Goal: Navigation & Orientation: Find specific page/section

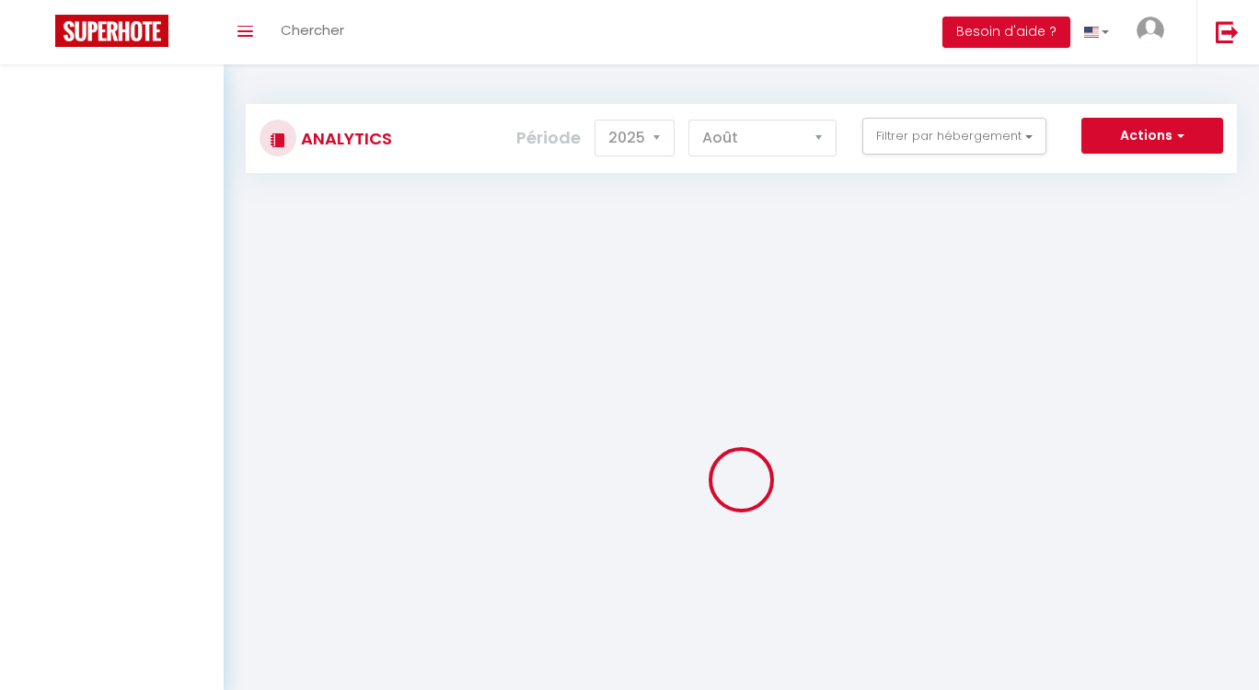
select select "2025"
select select "8"
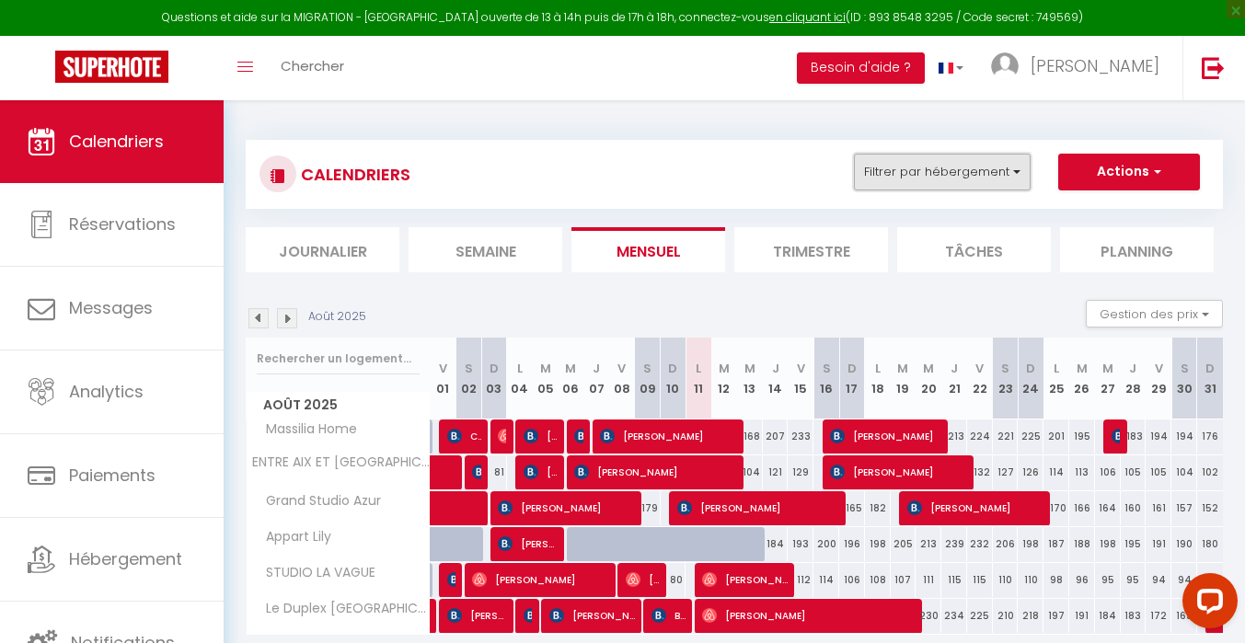
click at [962, 161] on button "Filtrer par hébergement" at bounding box center [942, 172] width 177 height 37
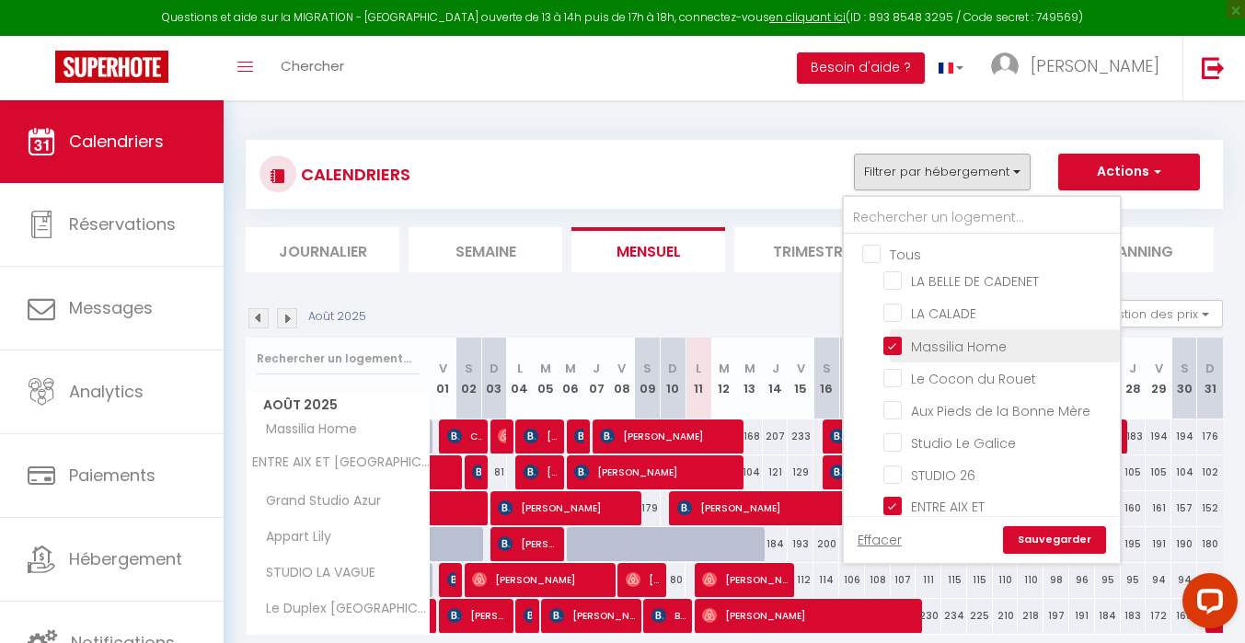
click at [986, 343] on input "Massilia Home" at bounding box center [999, 344] width 230 height 18
checkbox input "false"
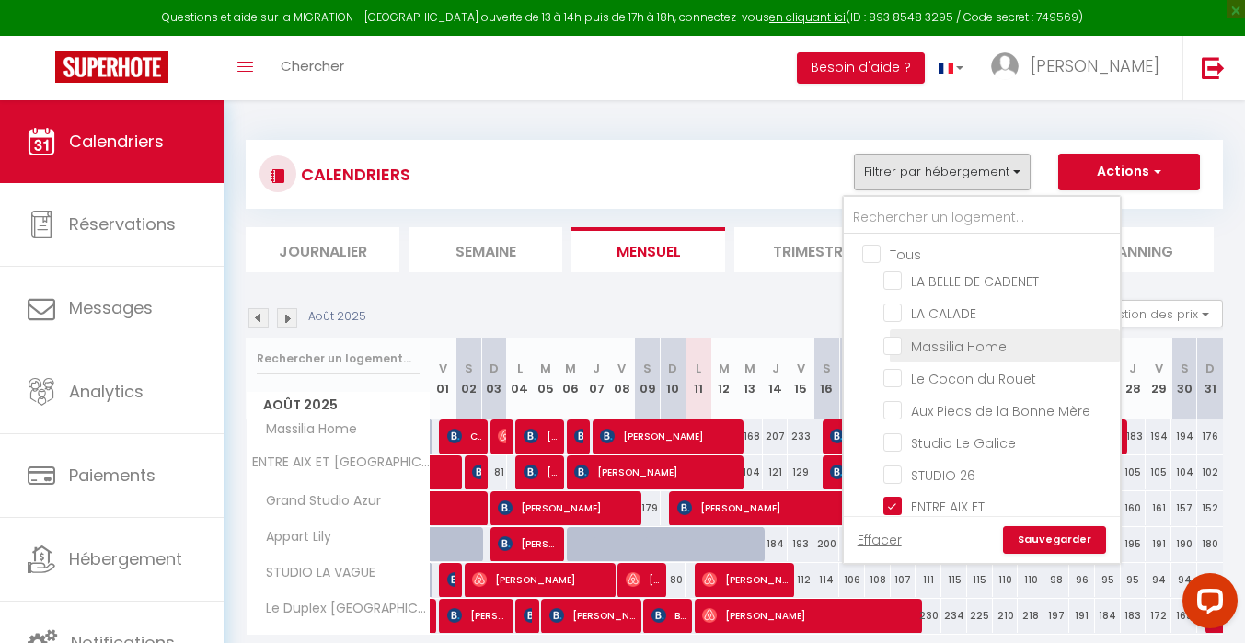
checkbox input "false"
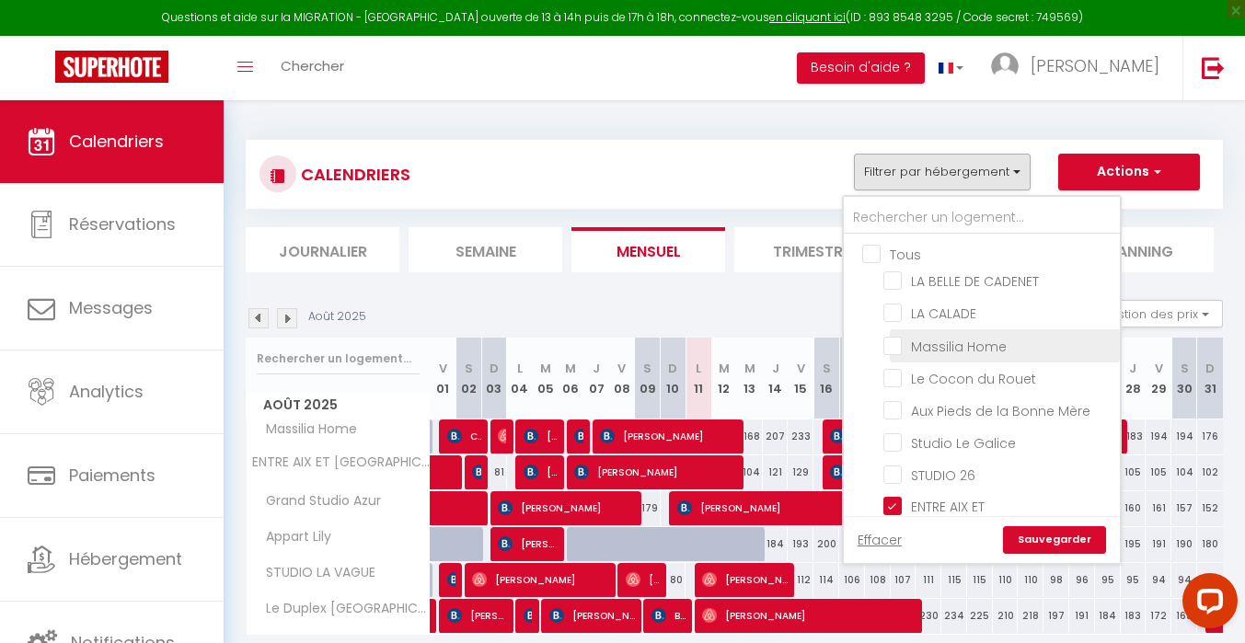
checkbox input "false"
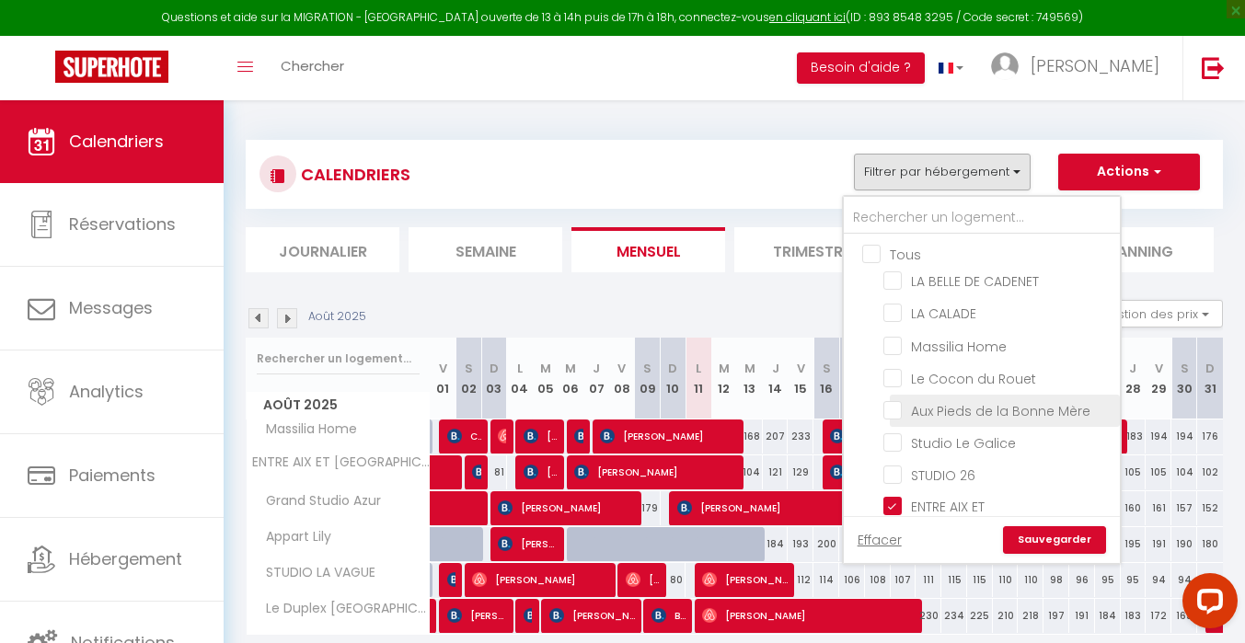
click at [981, 400] on input "Aux Pieds de la Bonne Mère" at bounding box center [999, 409] width 230 height 18
checkbox input "true"
checkbox input "false"
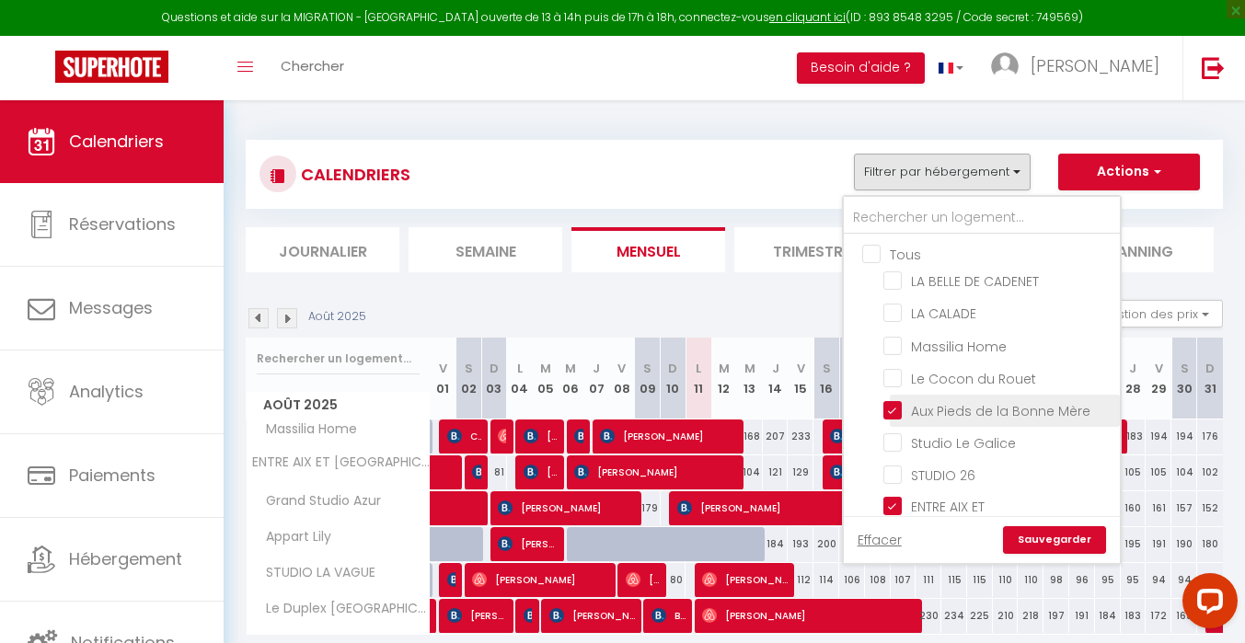
checkbox input "false"
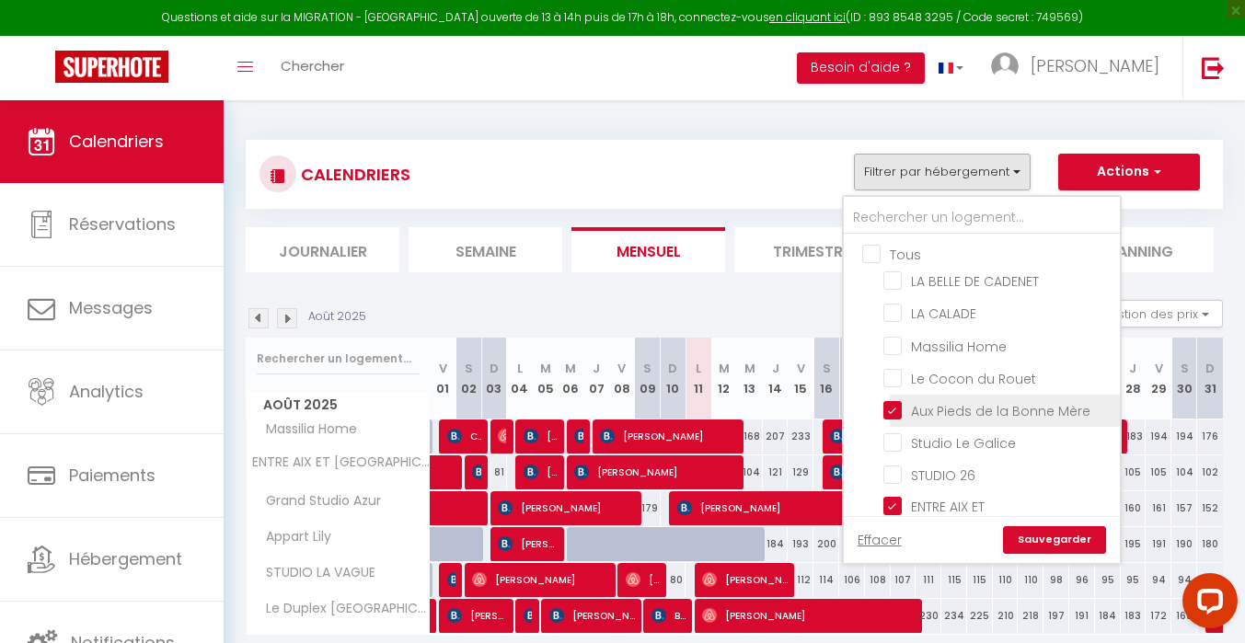
checkbox input "false"
click at [953, 506] on input "ENTRE AIX ET [GEOGRAPHIC_DATA] - Petite maison à [GEOGRAPHIC_DATA]" at bounding box center [999, 506] width 230 height 18
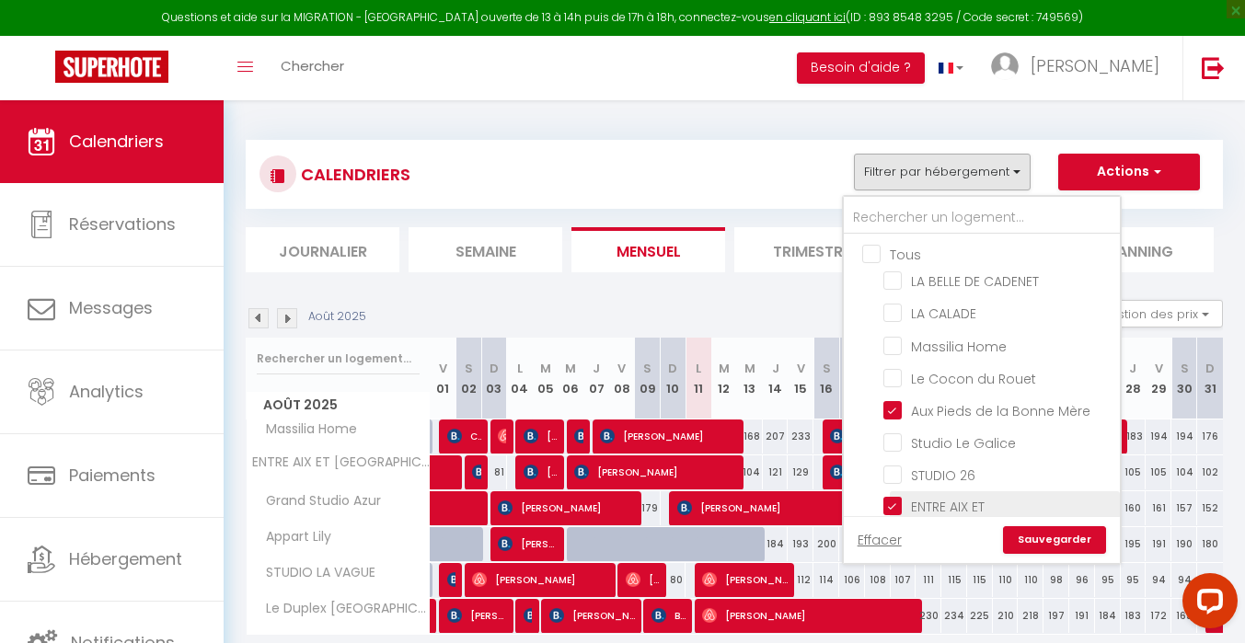
checkbox input "false"
click at [1095, 540] on link "Sauvegarder" at bounding box center [1054, 540] width 103 height 28
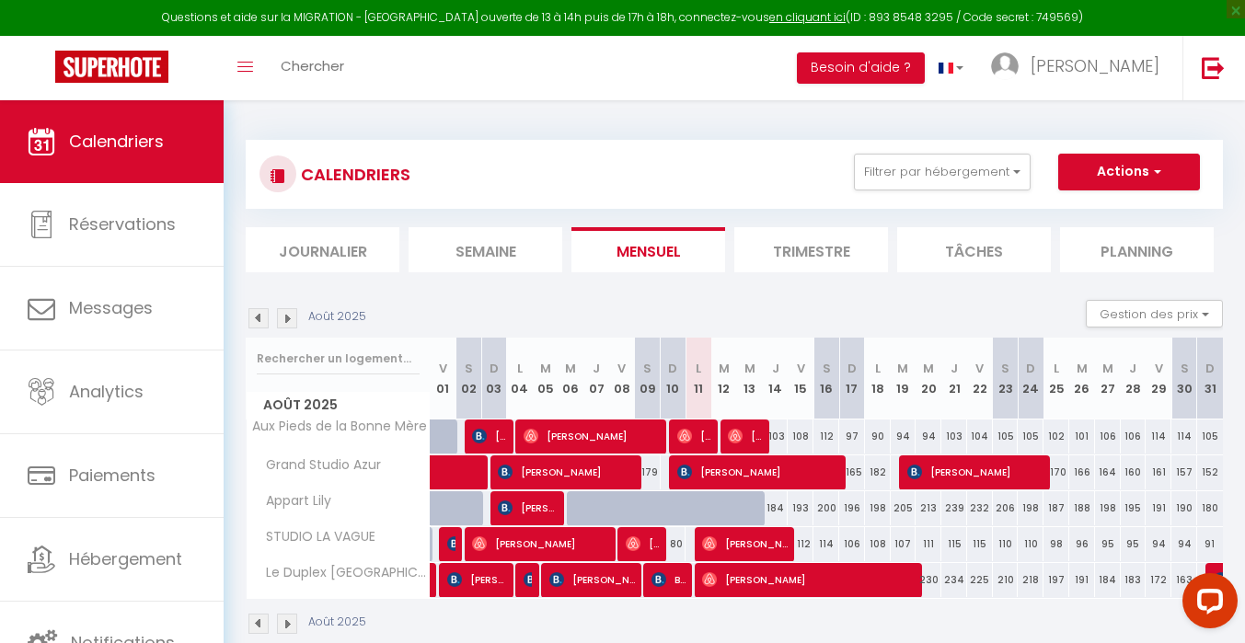
click at [262, 318] on img at bounding box center [258, 318] width 20 height 20
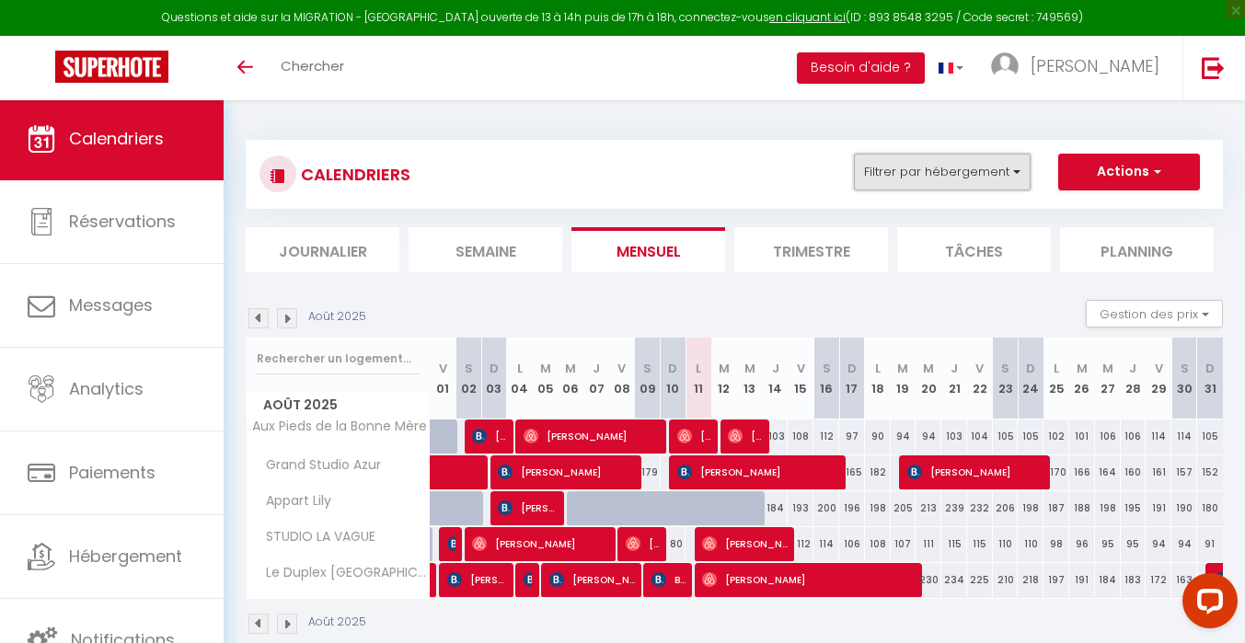
click at [954, 165] on button "Filtrer par hébergement" at bounding box center [942, 172] width 177 height 37
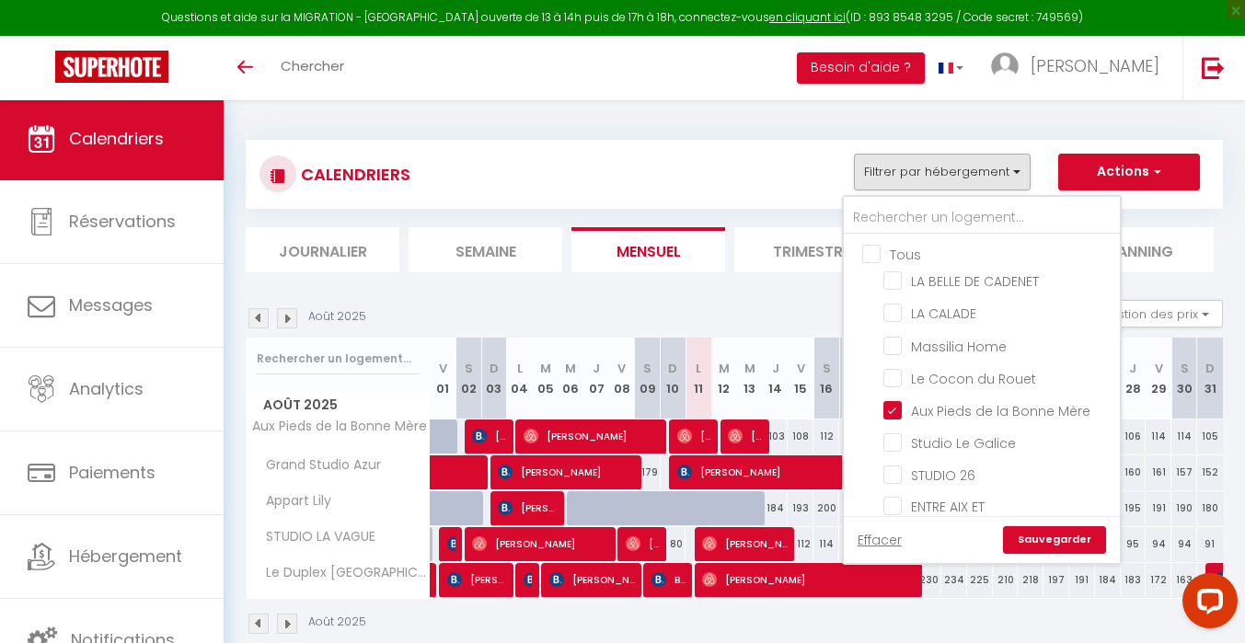
click at [895, 245] on input "Tous" at bounding box center [1000, 253] width 276 height 18
checkbox input "true"
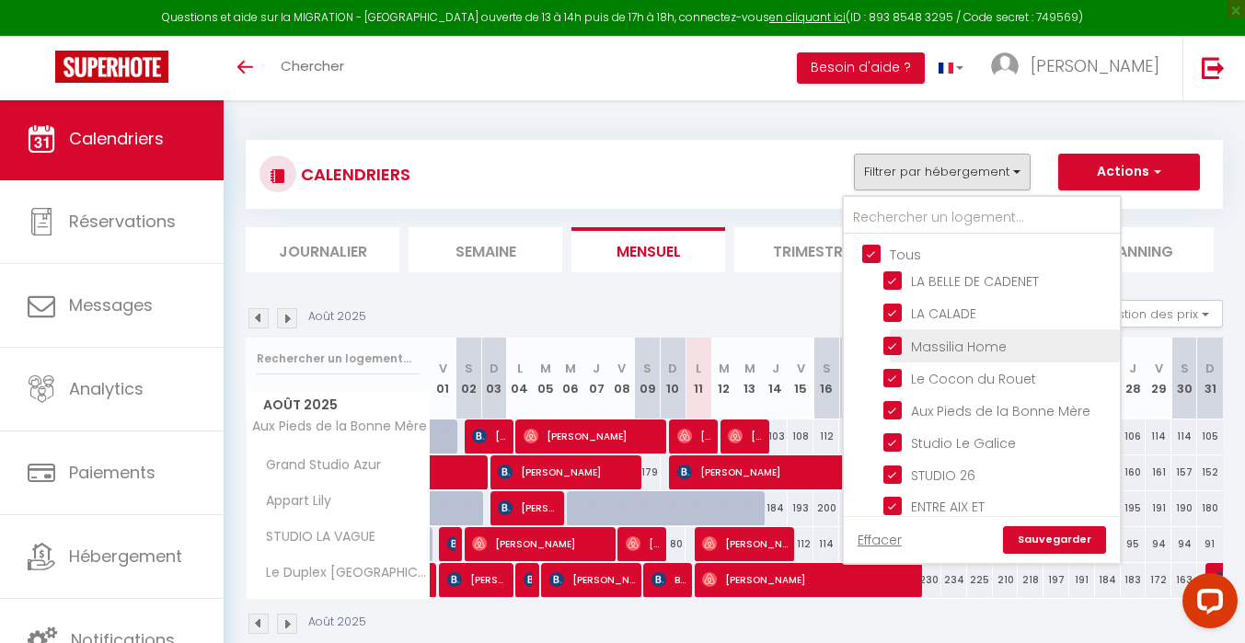
checkbox input "true"
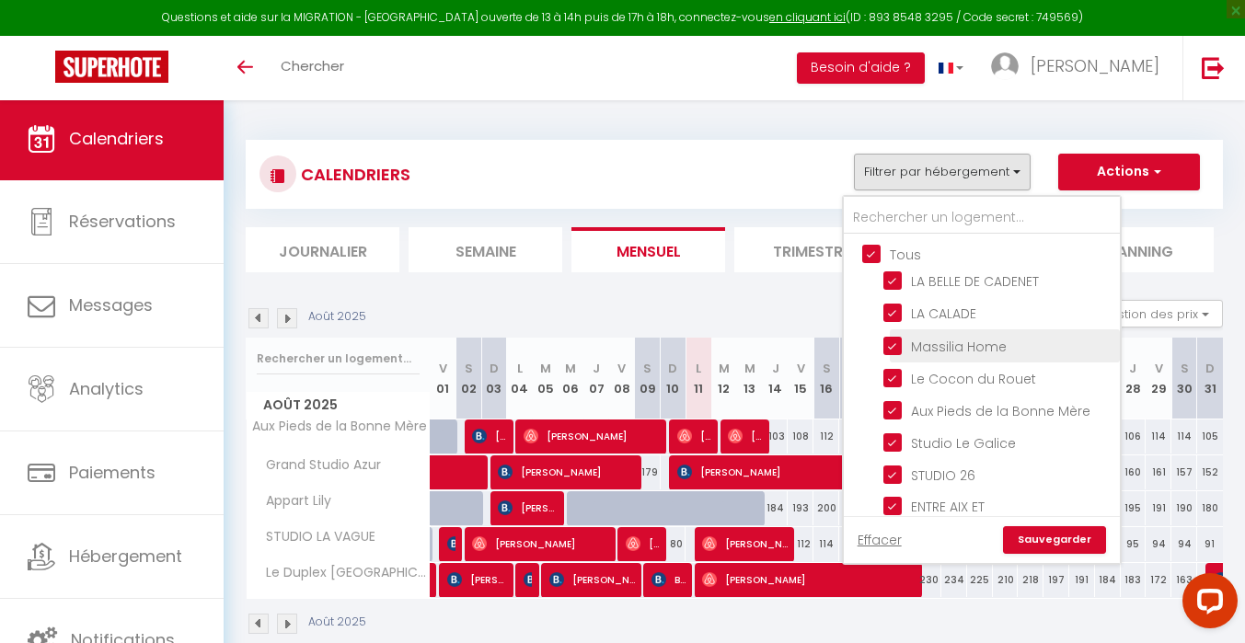
checkbox input "true"
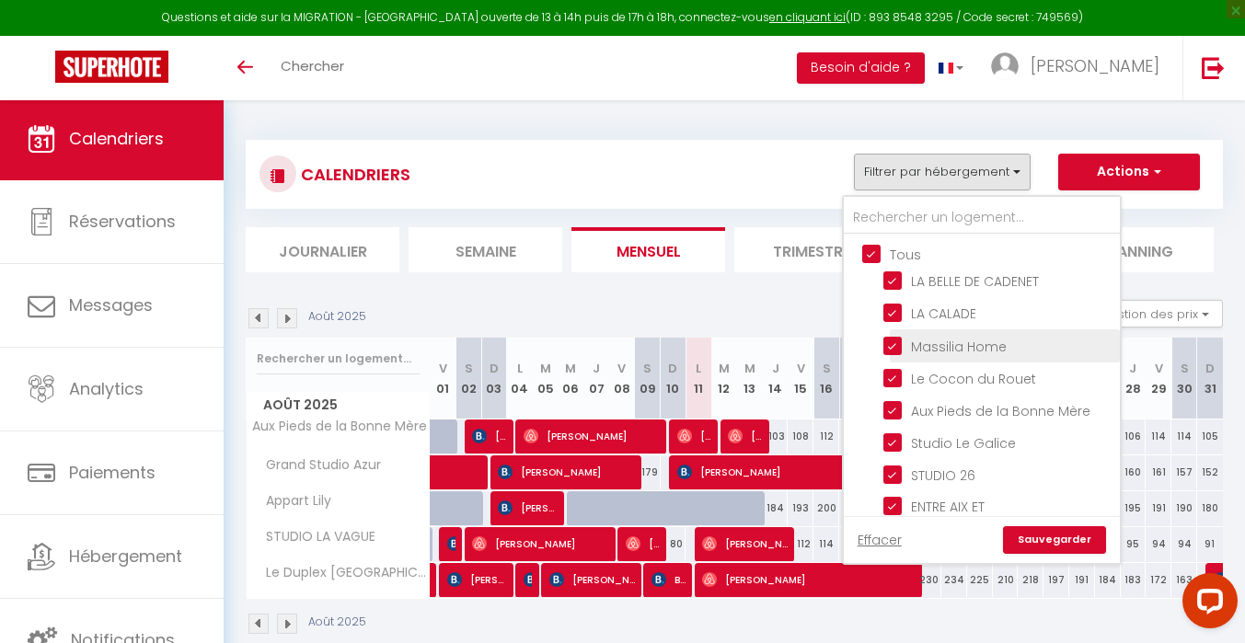
checkbox input "true"
click at [1061, 533] on link "Sauvegarder" at bounding box center [1054, 540] width 103 height 28
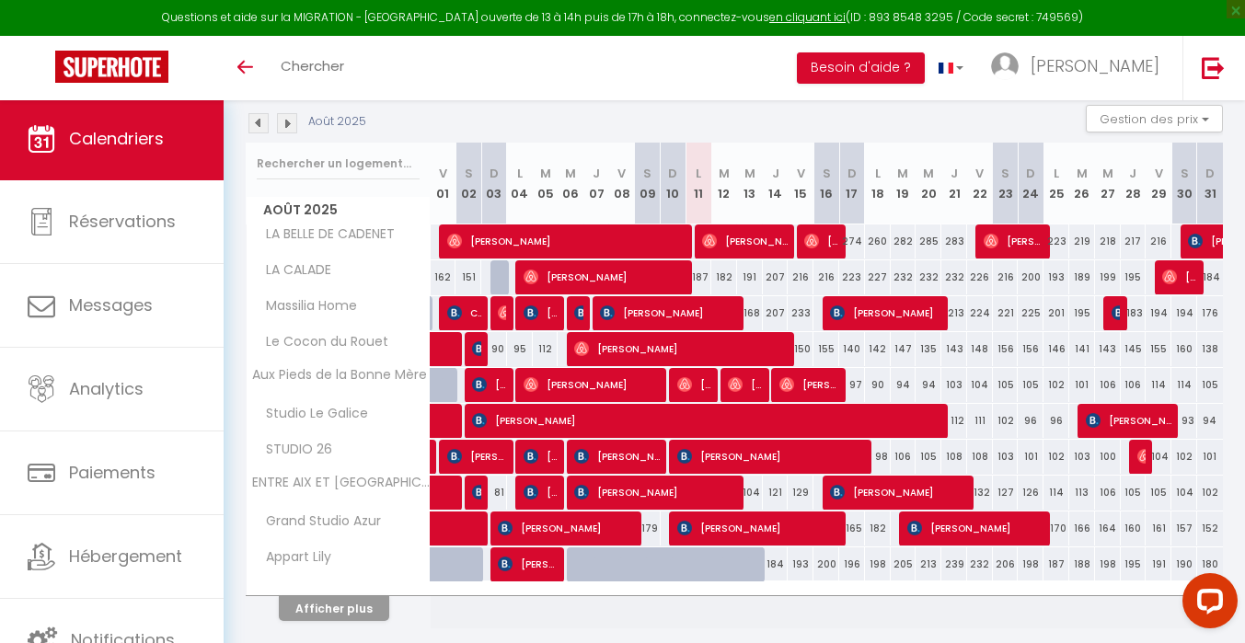
scroll to position [256, 0]
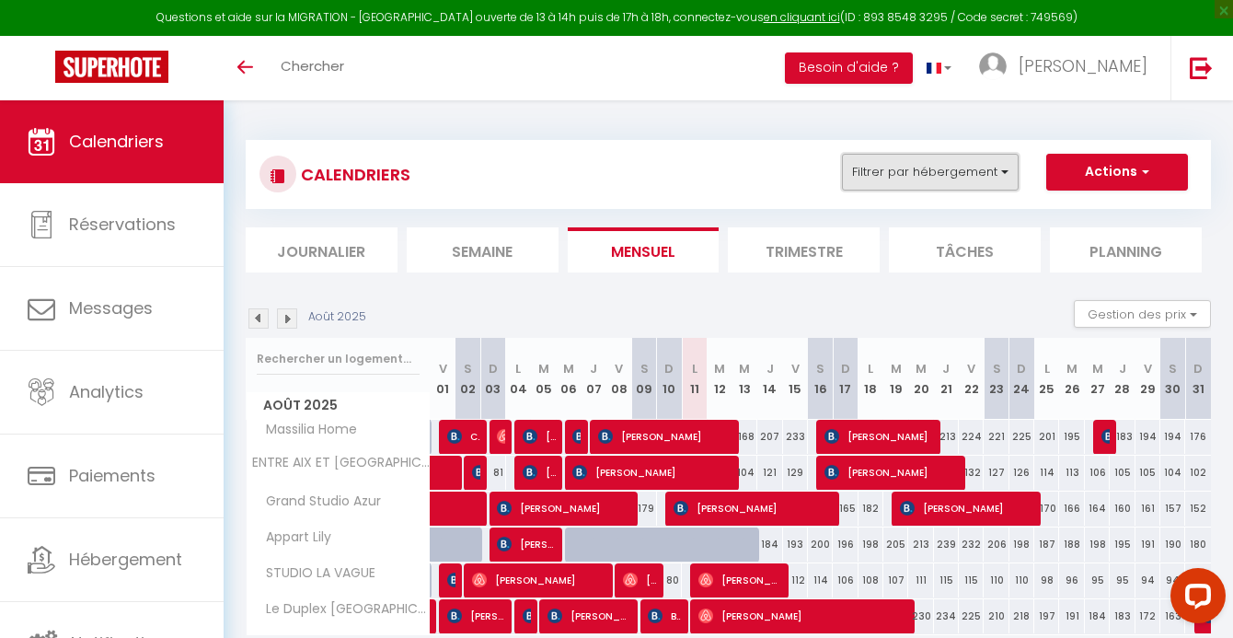
click at [932, 175] on button "Filtrer par hébergement" at bounding box center [930, 172] width 177 height 37
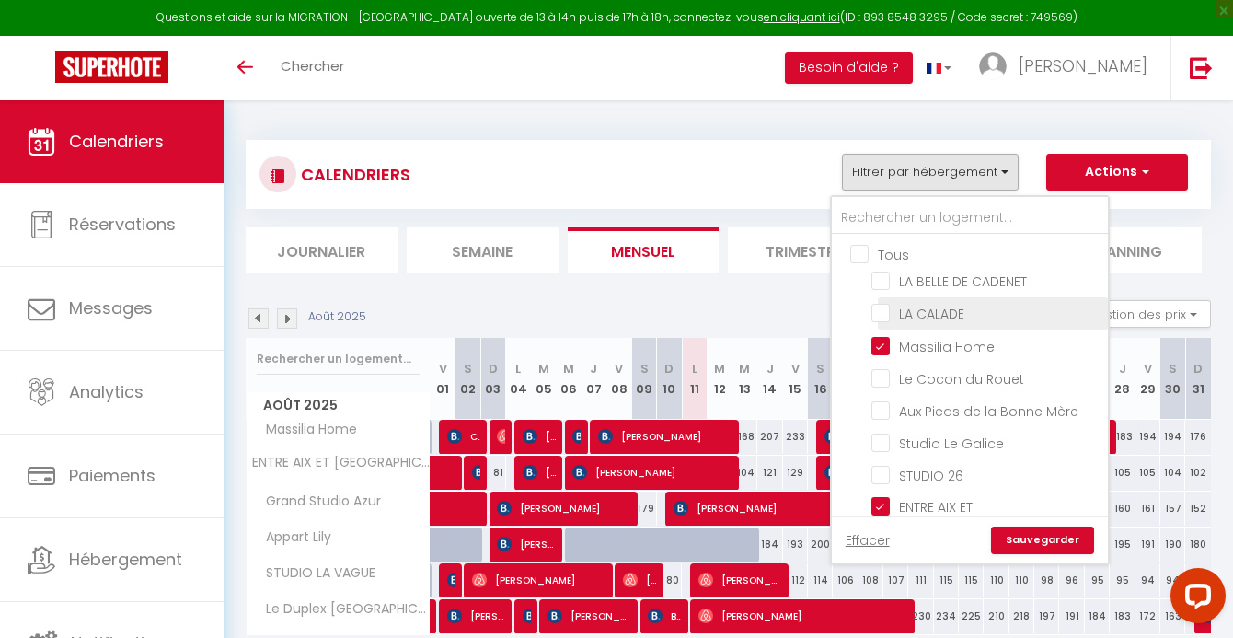
click at [942, 310] on input "LA CALADE" at bounding box center [987, 312] width 230 height 18
checkbox input "true"
checkbox input "false"
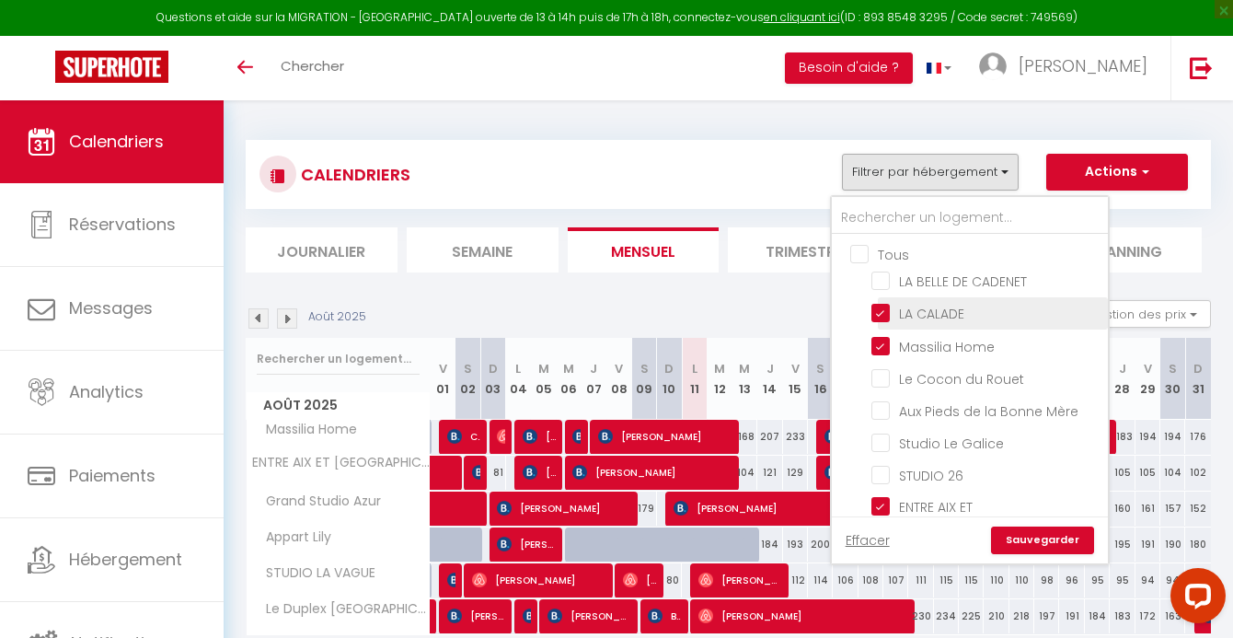
checkbox input "false"
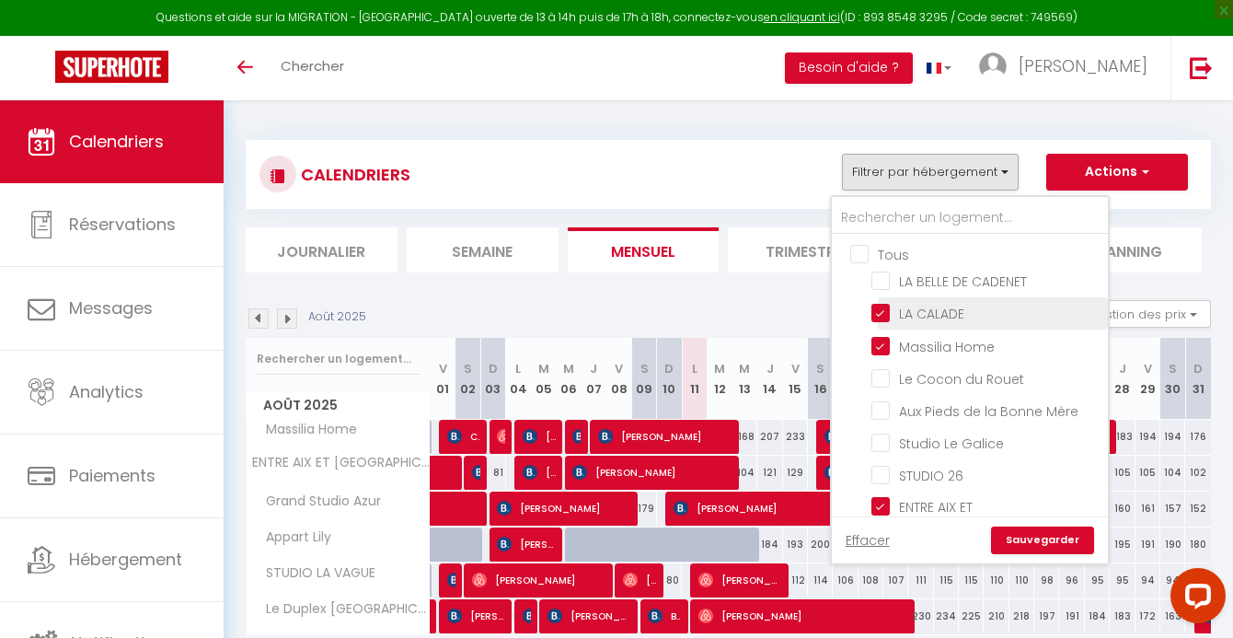
checkbox input "false"
click at [1037, 545] on link "Sauvegarder" at bounding box center [1042, 540] width 103 height 28
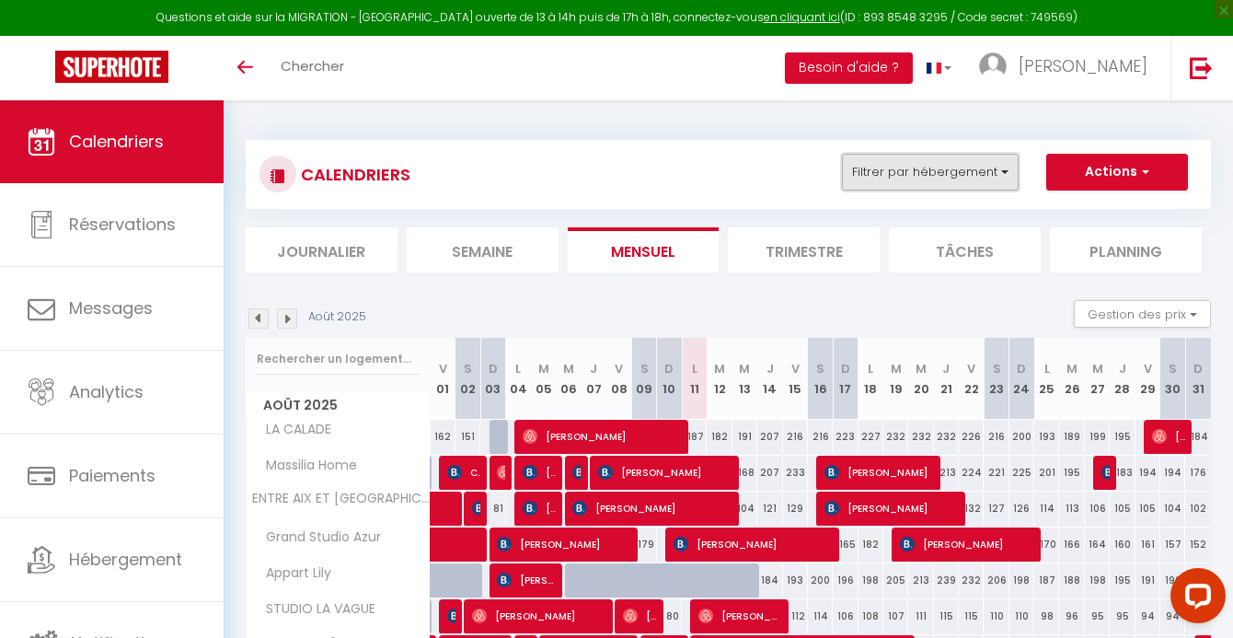
click at [970, 169] on button "Filtrer par hébergement" at bounding box center [930, 172] width 177 height 37
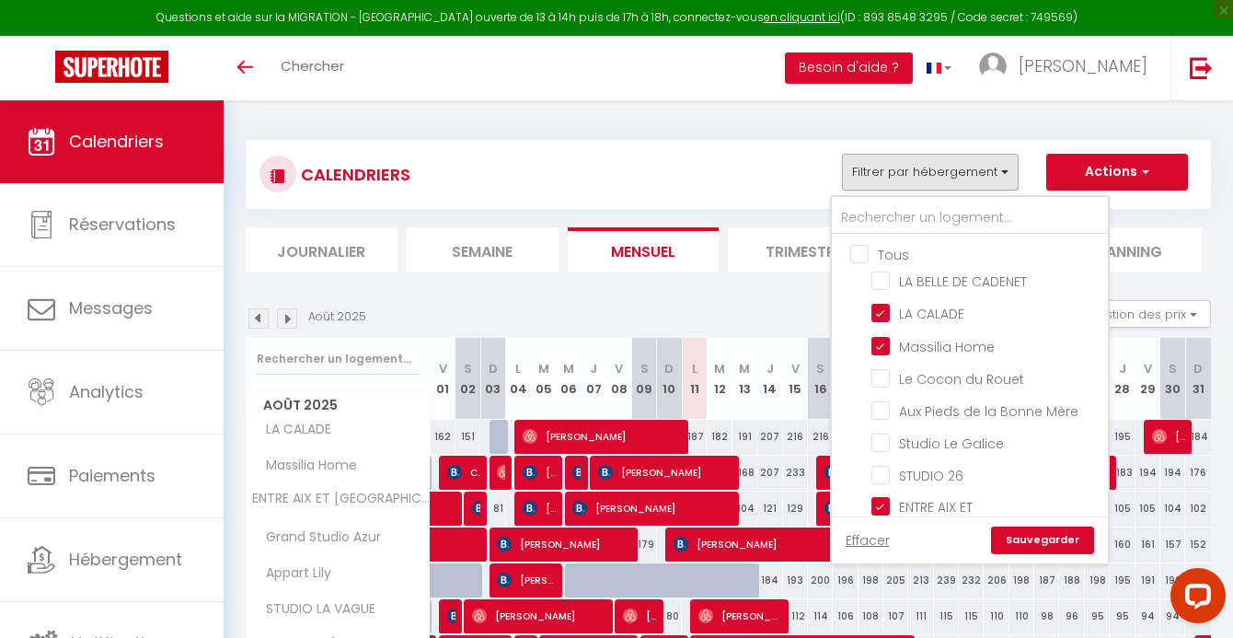
click at [876, 255] on input "Tous" at bounding box center [988, 253] width 276 height 18
checkbox input "true"
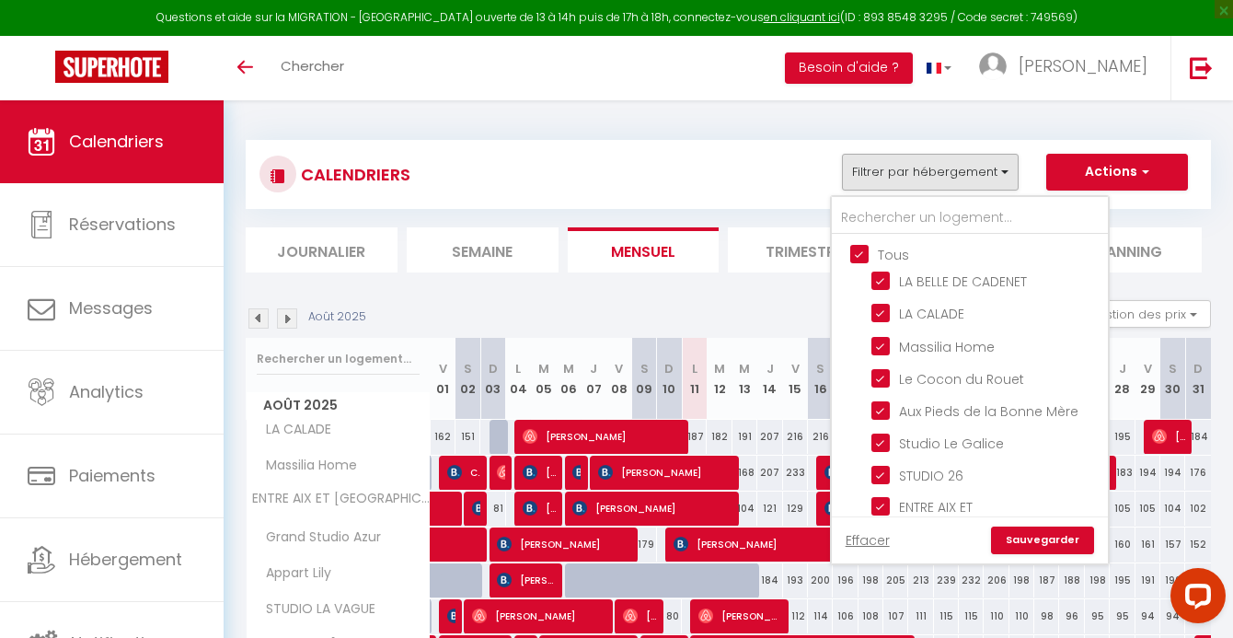
checkbox input "true"
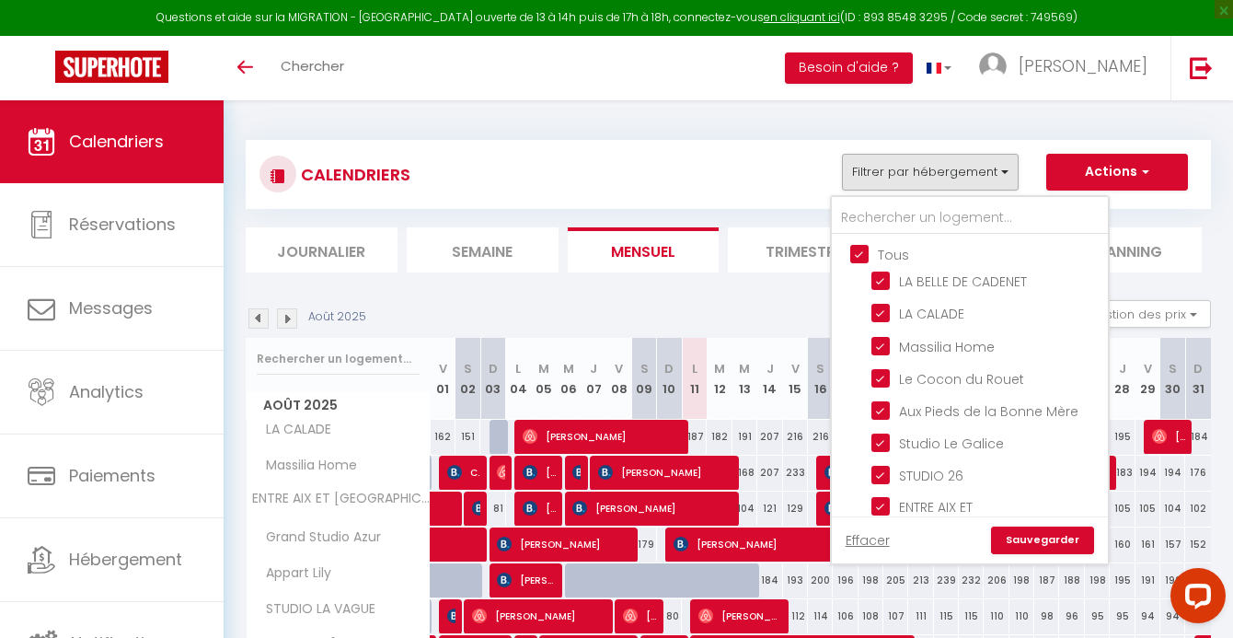
checkbox input "true"
click at [1034, 539] on link "Sauvegarder" at bounding box center [1042, 540] width 103 height 28
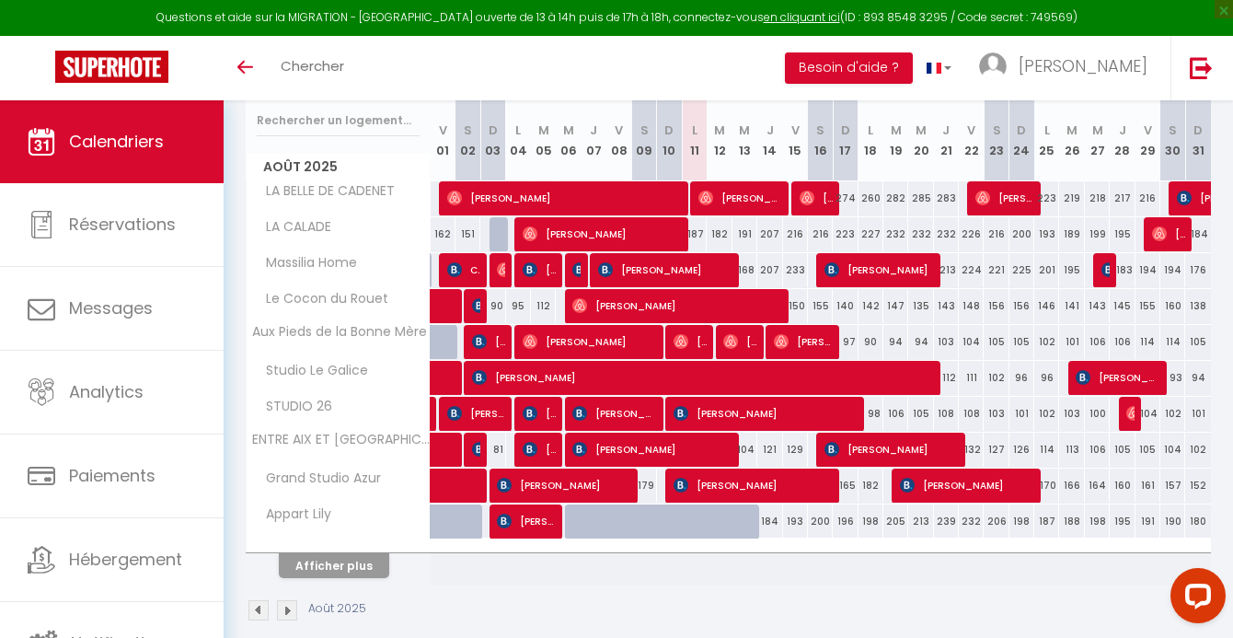
scroll to position [261, 0]
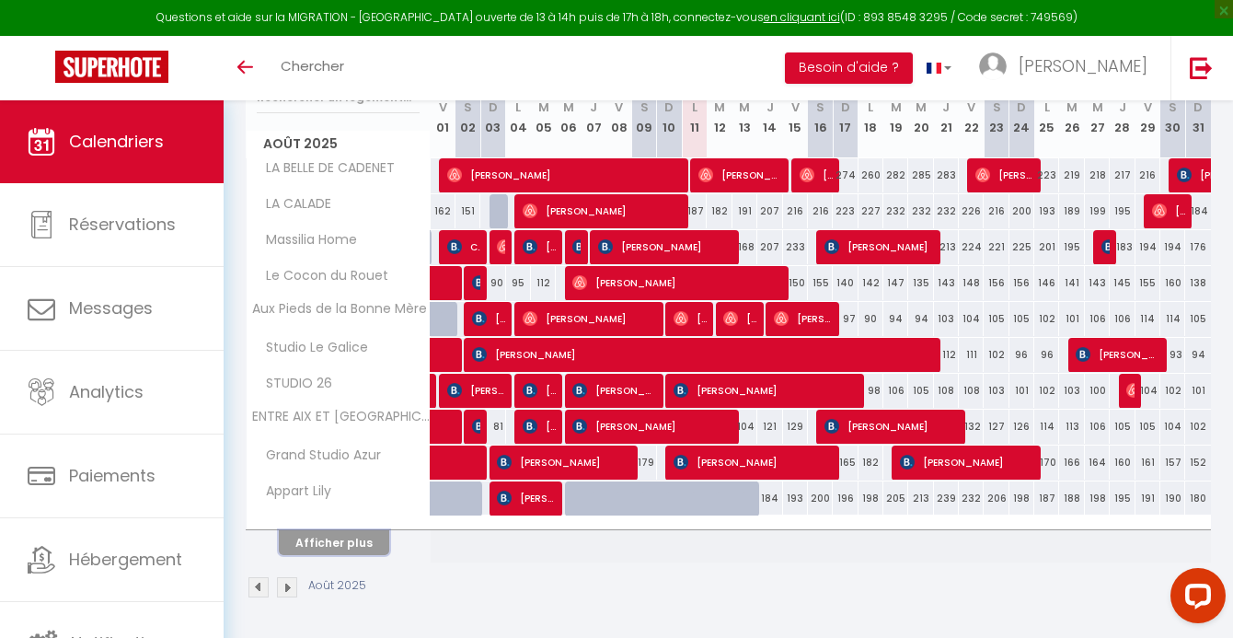
click at [328, 542] on button "Afficher plus" at bounding box center [334, 542] width 110 height 25
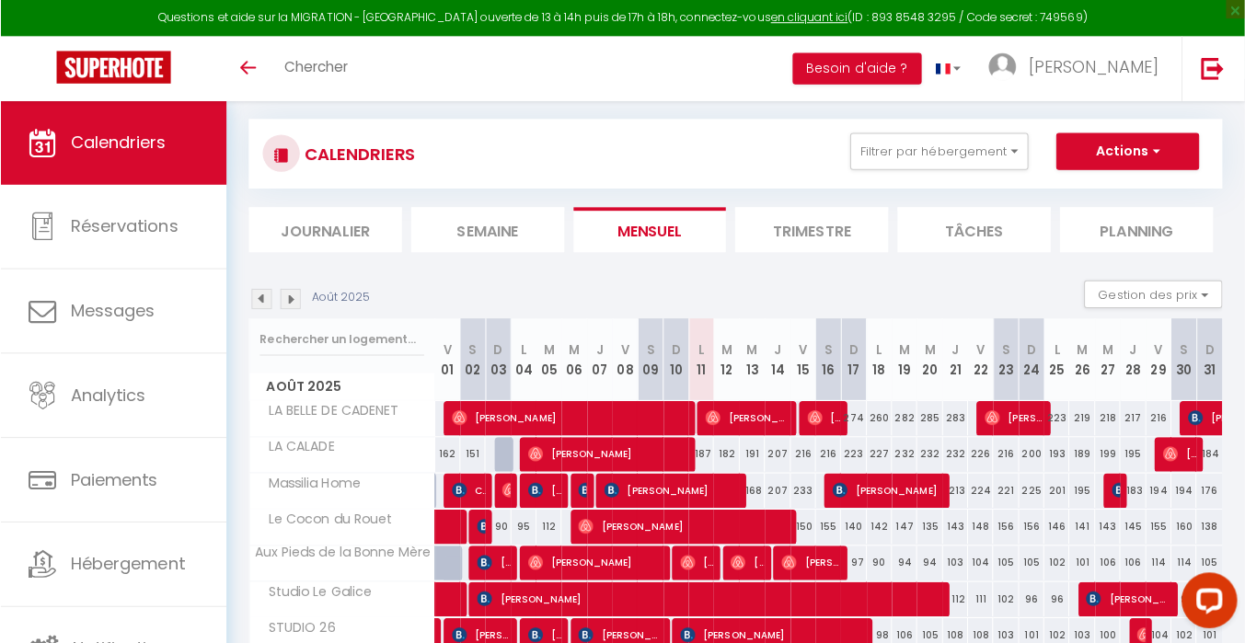
scroll to position [0, 0]
